Goal: Information Seeking & Learning: Learn about a topic

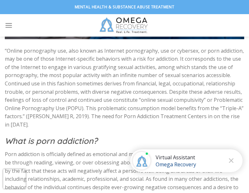
scroll to position [180, 0]
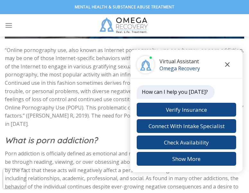
click at [226, 66] on icon "Close chat" at bounding box center [227, 64] width 4 height 4
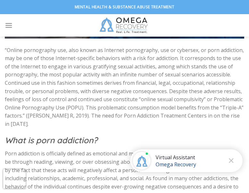
click at [209, 85] on p "“Online pornography use, also known as Internet pornography, use or cybersex, o…" at bounding box center [124, 87] width 239 height 82
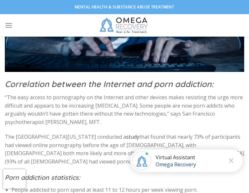
scroll to position [898, 0]
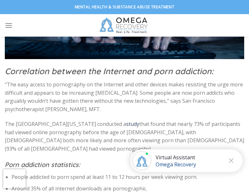
click at [185, 120] on p "The University of New Hampshire conducted a study that found that nearly 73% of…" at bounding box center [124, 136] width 239 height 33
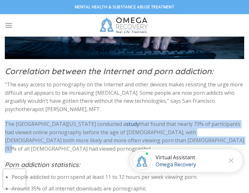
drag, startPoint x: 182, startPoint y: 119, endPoint x: 0, endPoint y: 101, distance: 182.7
copy p "The University of New Hampshire conducted a study that found that nearly 73% of…"
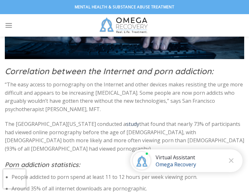
click at [162, 80] on p "“The easy access to pornography on the Internet and other devices makes resisti…" at bounding box center [124, 96] width 239 height 33
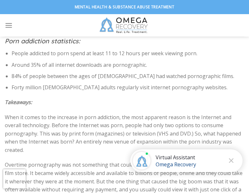
scroll to position [1026, 0]
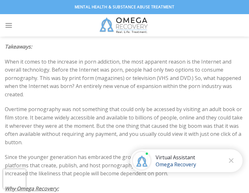
scroll to position [1078, 0]
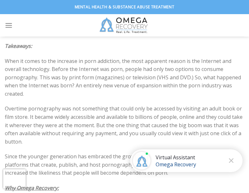
click at [119, 152] on p "Since the younger generation has embraced the growth of technology with open ar…" at bounding box center [124, 164] width 239 height 25
click at [197, 152] on p "Since the younger generation has embraced the growth of technology with open ar…" at bounding box center [124, 164] width 239 height 25
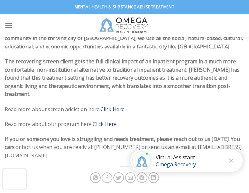
scroll to position [1296, 0]
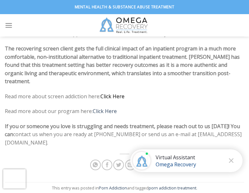
click at [121, 93] on link "Click Here" at bounding box center [112, 96] width 24 height 7
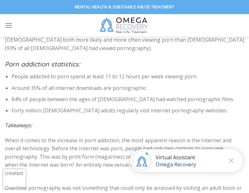
scroll to position [998, 0]
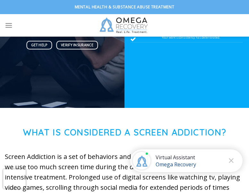
scroll to position [128, 0]
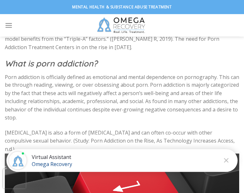
scroll to position [281, 0]
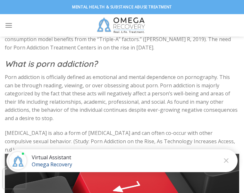
click at [175, 102] on p "Porn addiction is officially defined as emotional and mental dependence on porn…" at bounding box center [122, 97] width 234 height 49
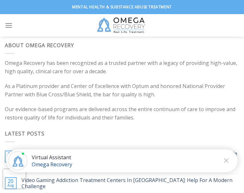
scroll to position [1551, 0]
